Goal: Transaction & Acquisition: Purchase product/service

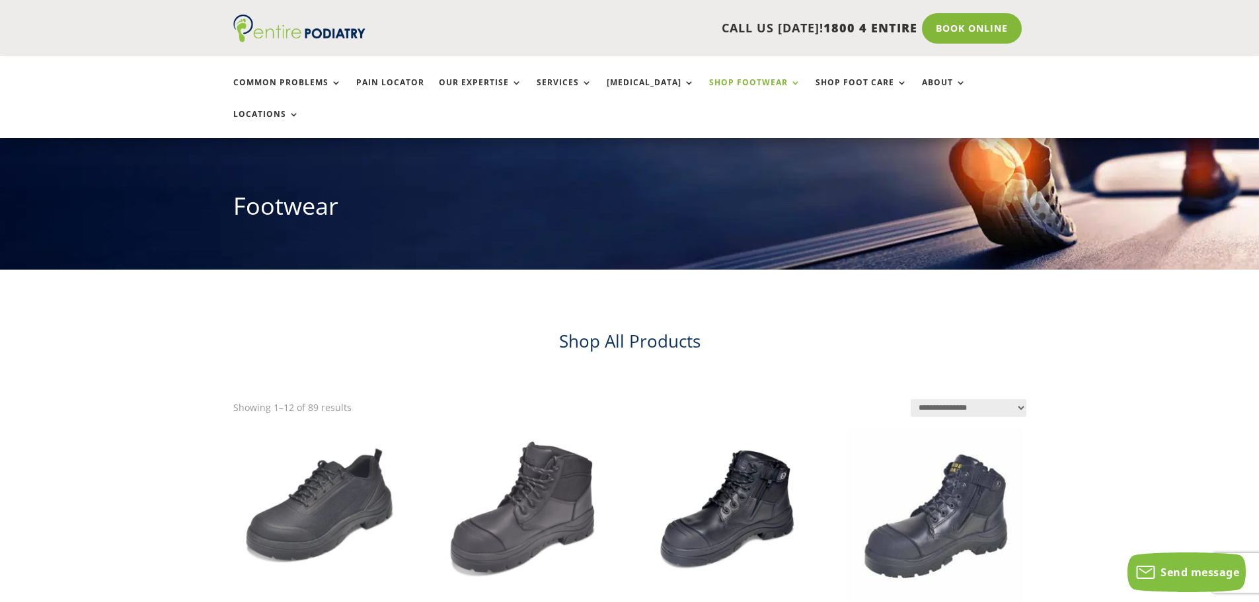
scroll to position [53, 0]
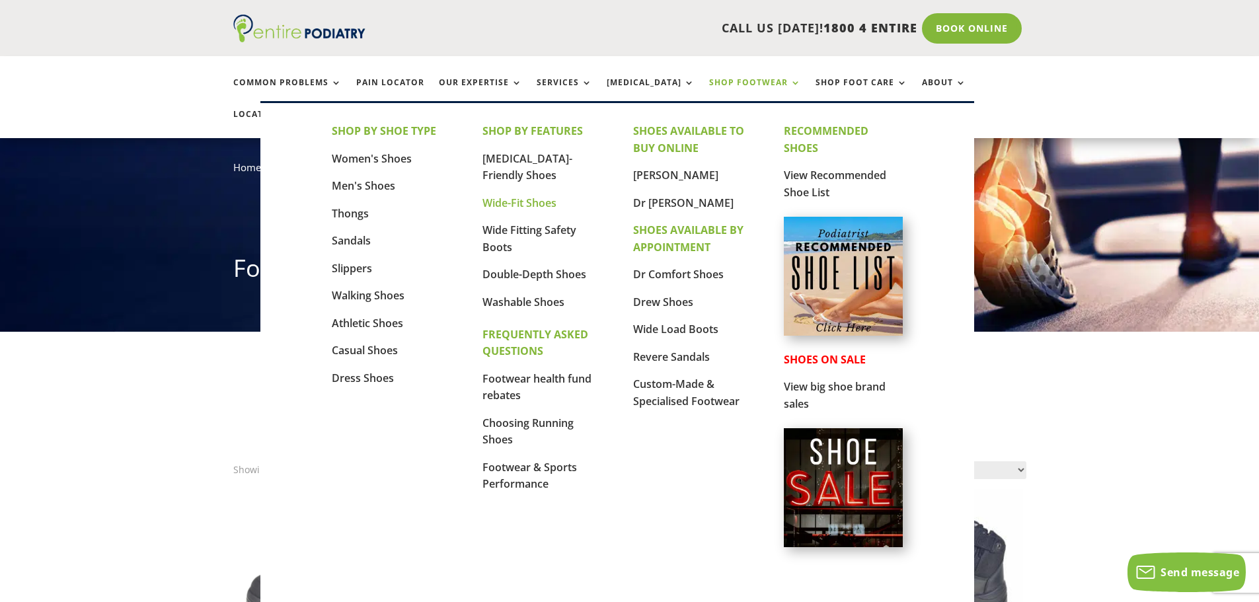
click at [554, 198] on link "Wide-Fit Shoes" at bounding box center [519, 203] width 74 height 15
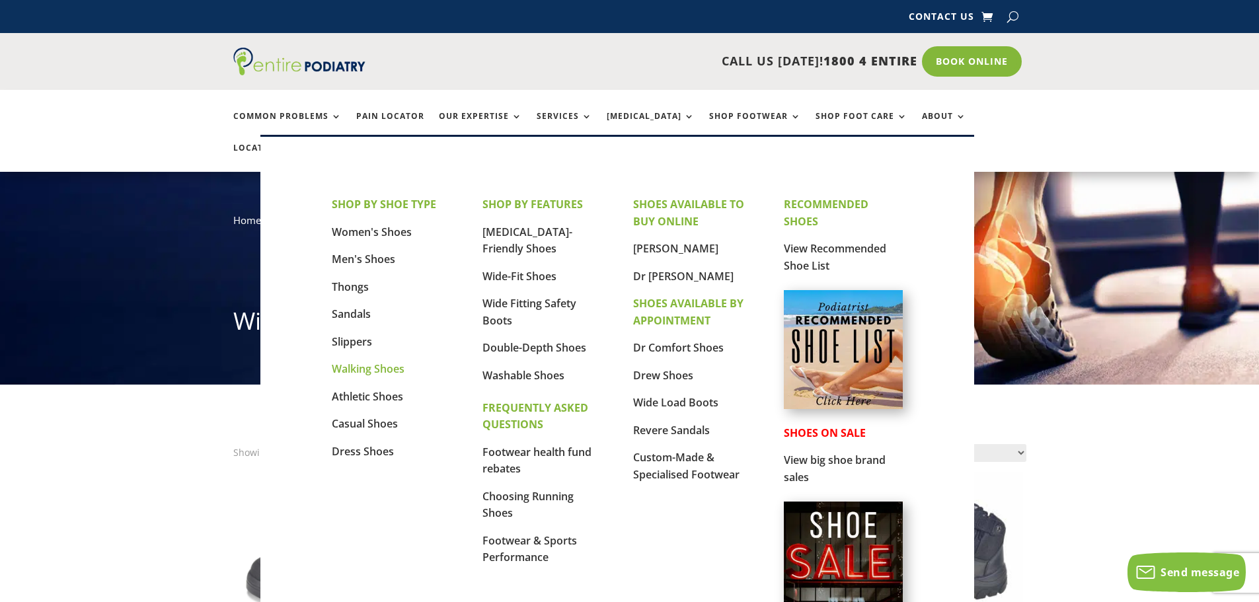
click at [379, 371] on link "Walking Shoes" at bounding box center [368, 368] width 73 height 15
click at [368, 421] on link "Casual Shoes" at bounding box center [365, 423] width 66 height 15
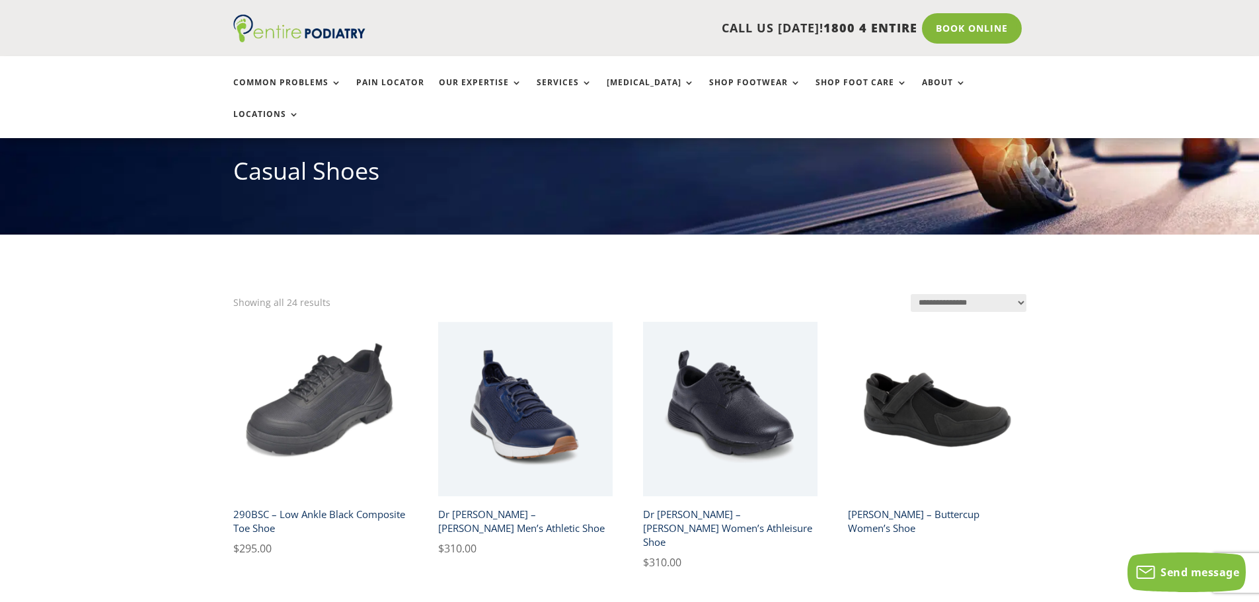
scroll to position [159, 0]
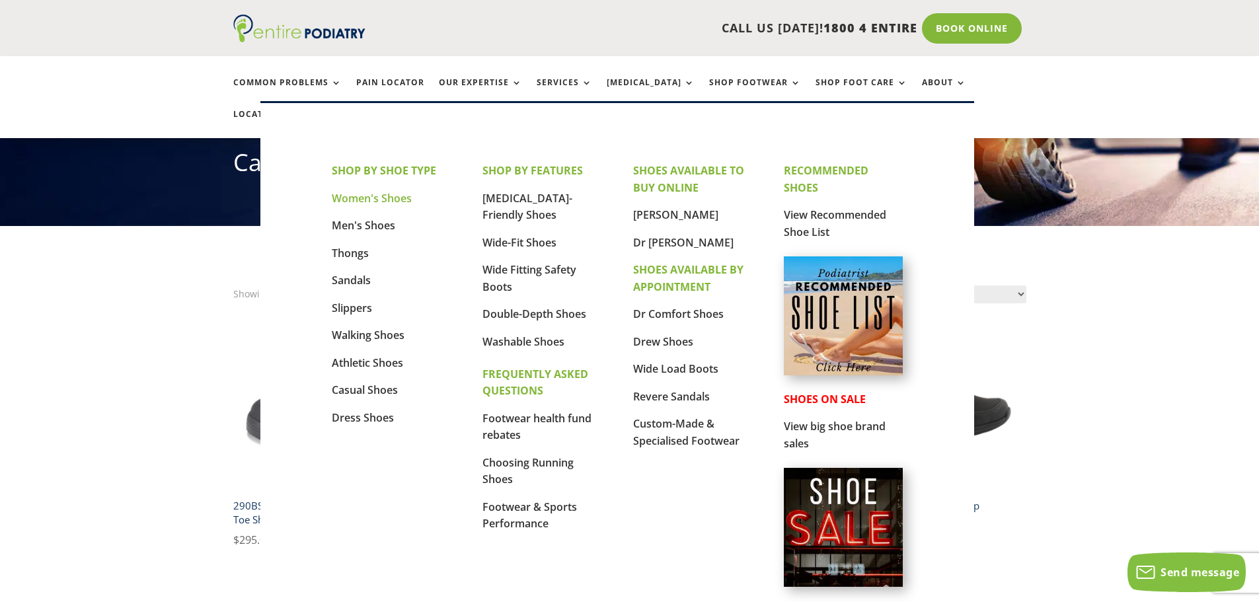
click at [375, 199] on link "Women's Shoes" at bounding box center [372, 198] width 80 height 15
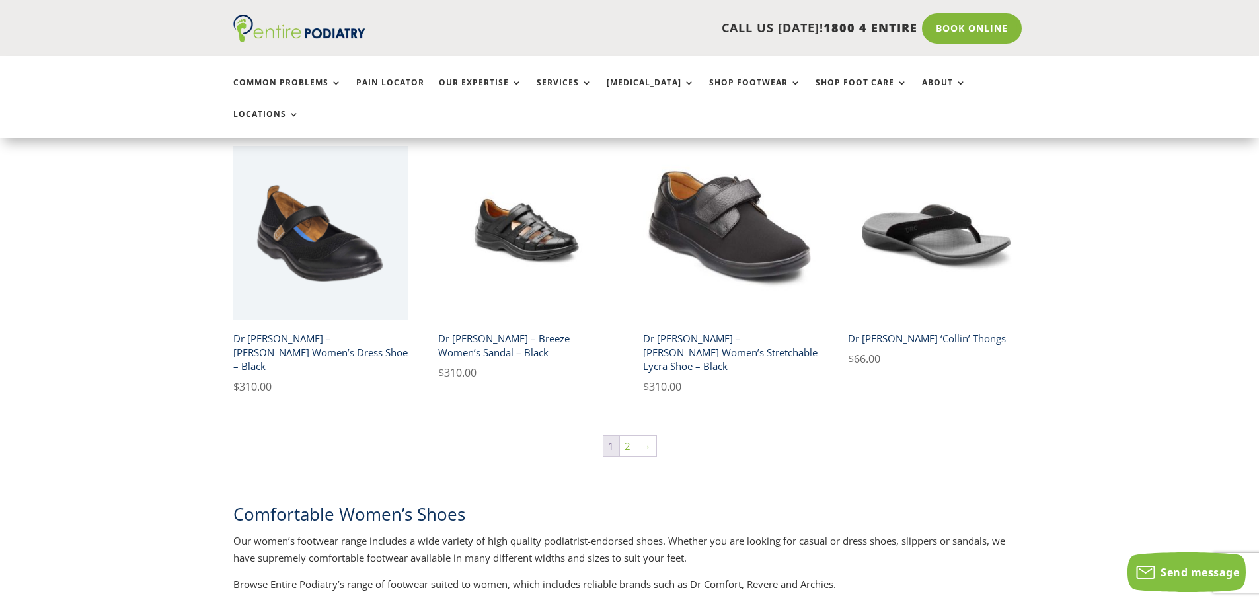
scroll to position [2220, 0]
click at [646, 437] on link "→" at bounding box center [646, 447] width 20 height 20
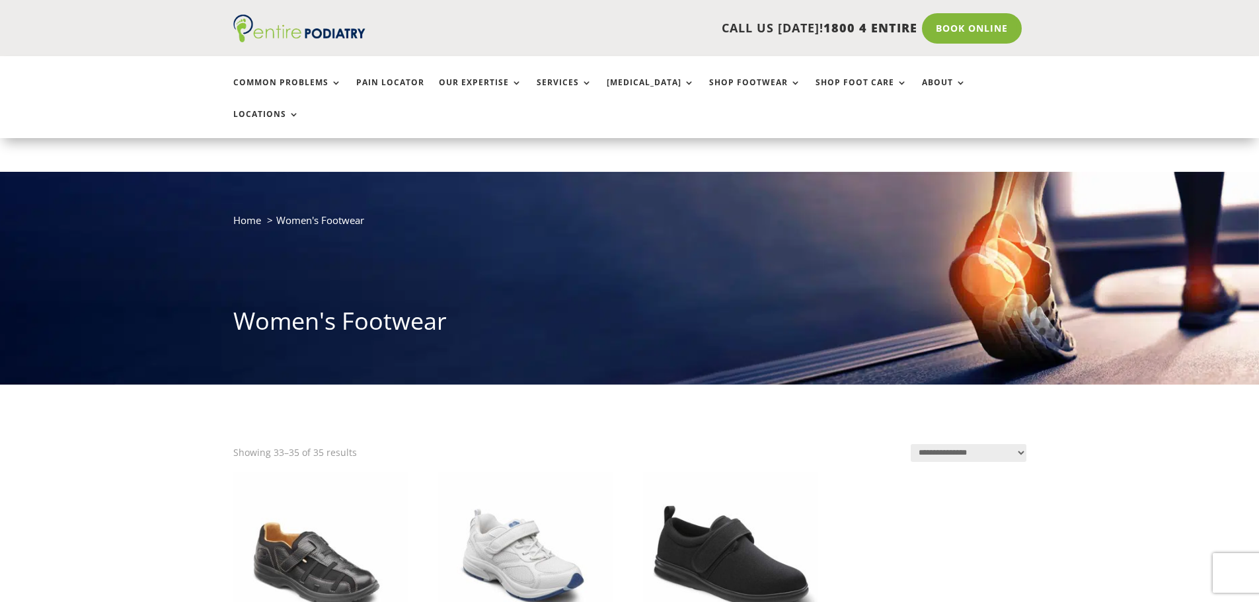
scroll to position [264, 0]
